Goal: Find specific fact: Find contact information

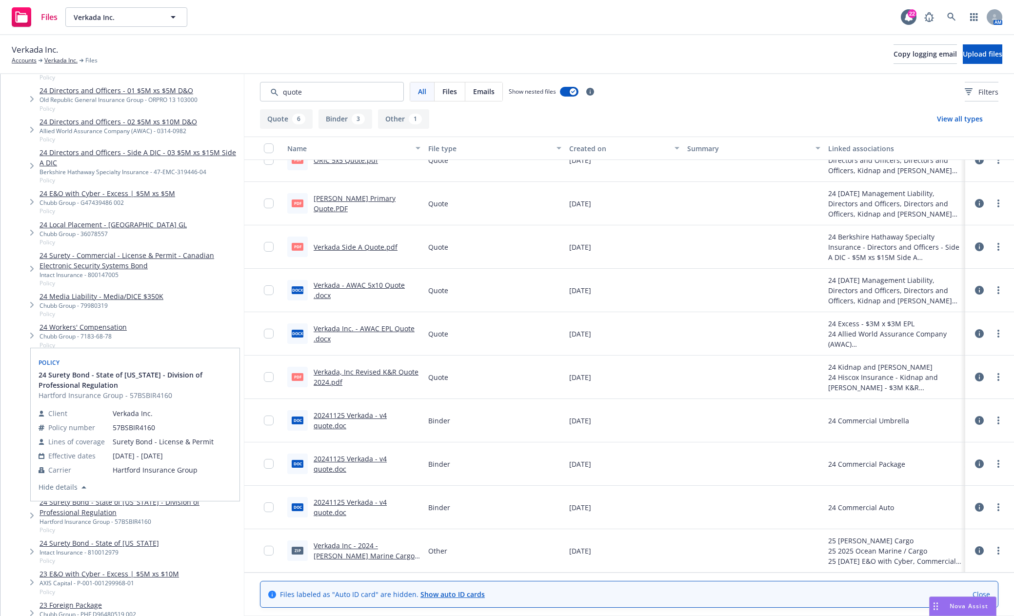
scroll to position [634, 0]
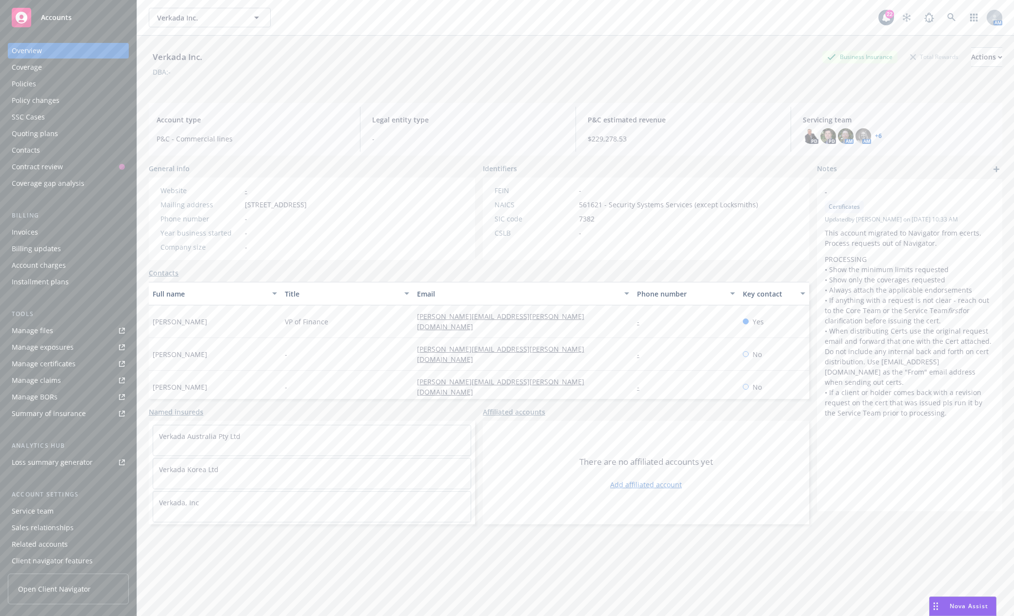
drag, startPoint x: 372, startPoint y: 207, endPoint x: 245, endPoint y: 205, distance: 126.3
click at [245, 205] on span "[STREET_ADDRESS]" at bounding box center [276, 204] width 62 height 10
copy span "[STREET_ADDRESS]"
